Goal: Navigation & Orientation: Find specific page/section

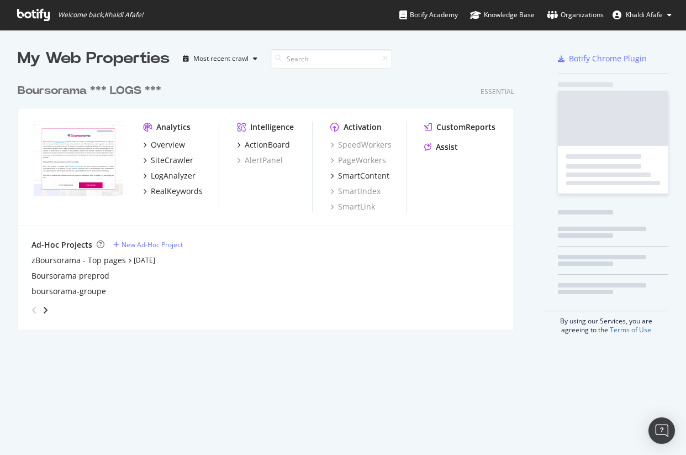
scroll to position [251, 497]
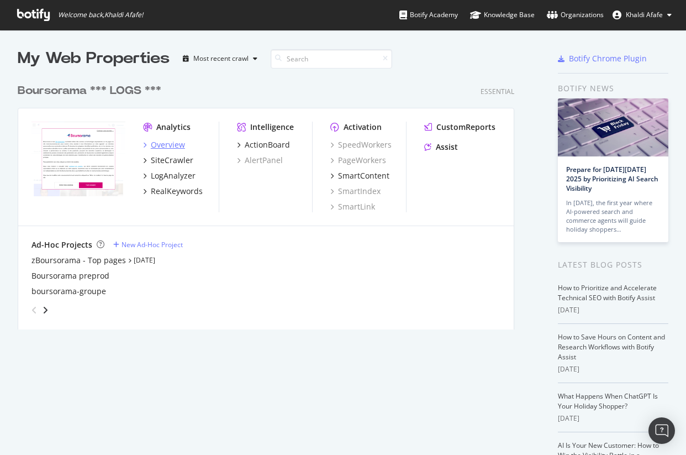
click at [172, 146] on div "Overview" at bounding box center [168, 144] width 34 height 11
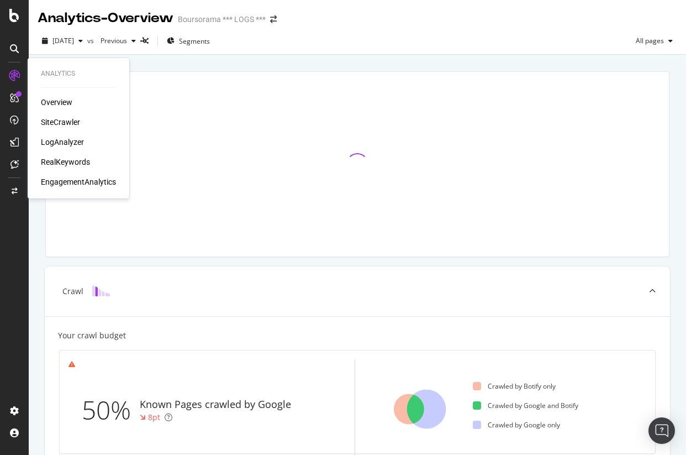
click at [59, 120] on div "SiteCrawler" at bounding box center [60, 122] width 39 height 11
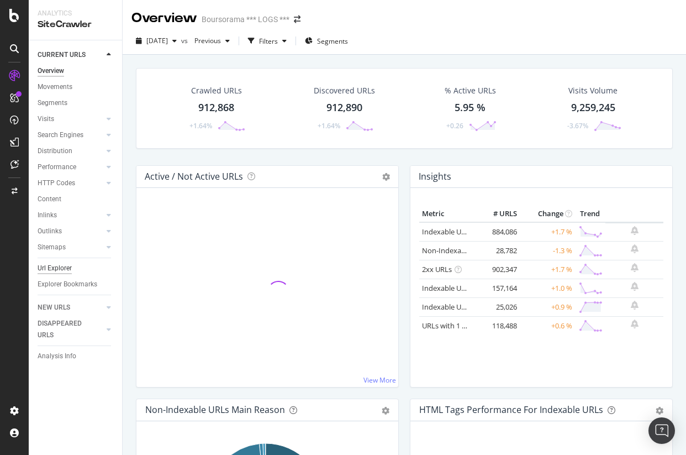
click at [53, 268] on div "Url Explorer" at bounding box center [55, 268] width 34 height 12
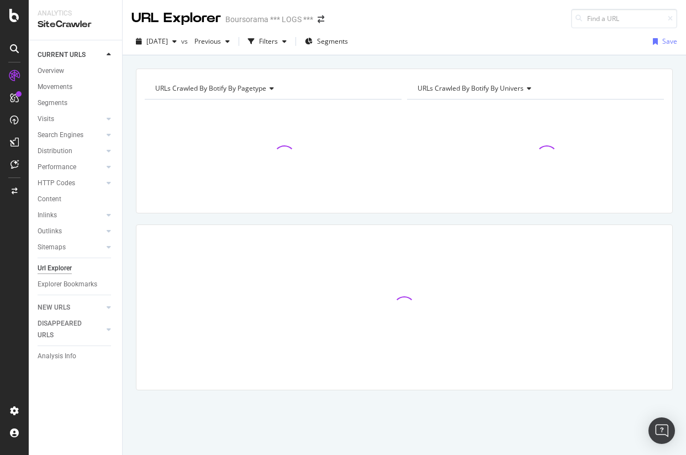
click at [56, 292] on div "Overview Movements Segments Visits Analysis Search Engines Top Charts Segments …" at bounding box center [80, 181] width 85 height 237
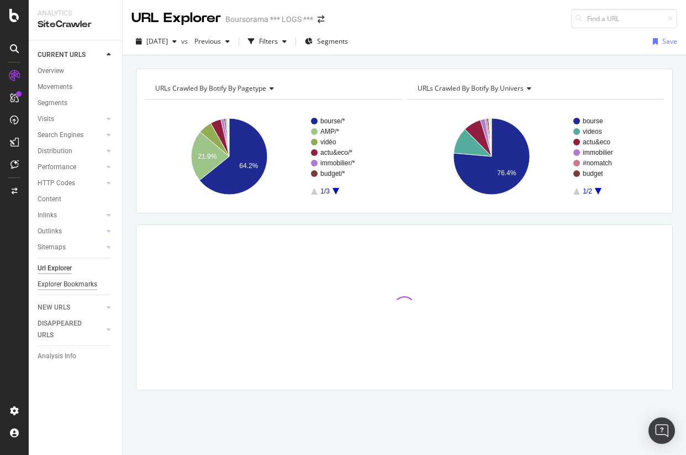
click at [61, 287] on div "Explorer Bookmarks" at bounding box center [68, 284] width 60 height 12
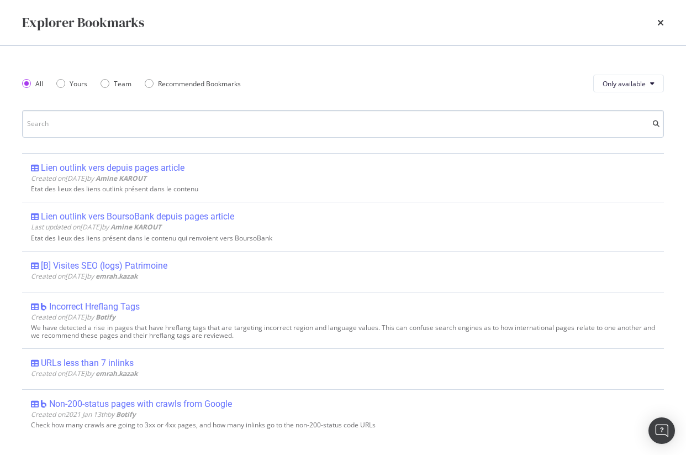
click at [179, 115] on input "modal" at bounding box center [343, 124] width 642 height 28
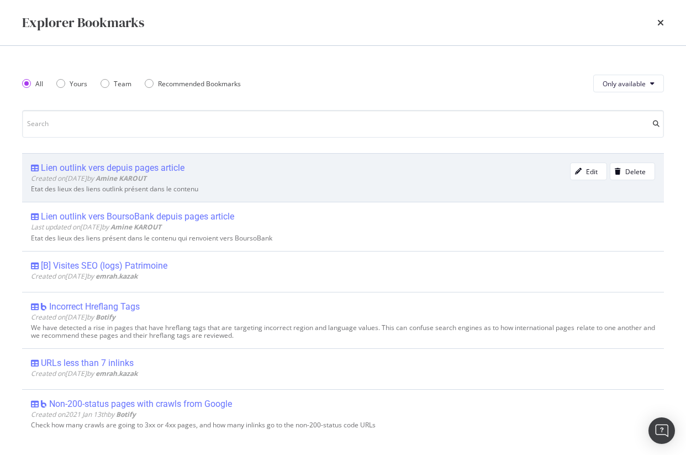
click at [122, 164] on div "Lien outlink vers depuis pages article" at bounding box center [113, 167] width 144 height 11
